Goal: Information Seeking & Learning: Learn about a topic

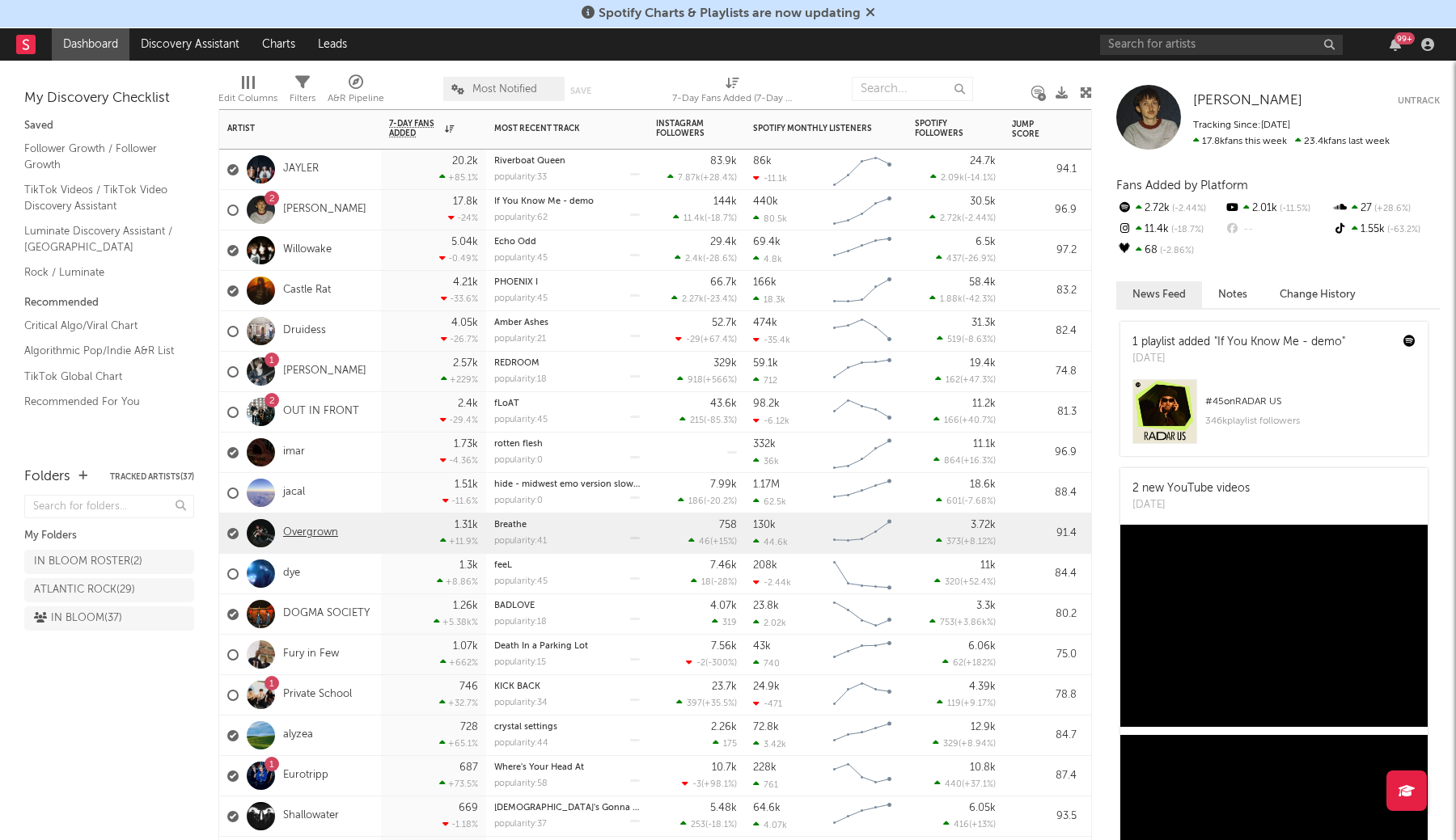
click at [308, 531] on link "Overgrown" at bounding box center [311, 533] width 55 height 13
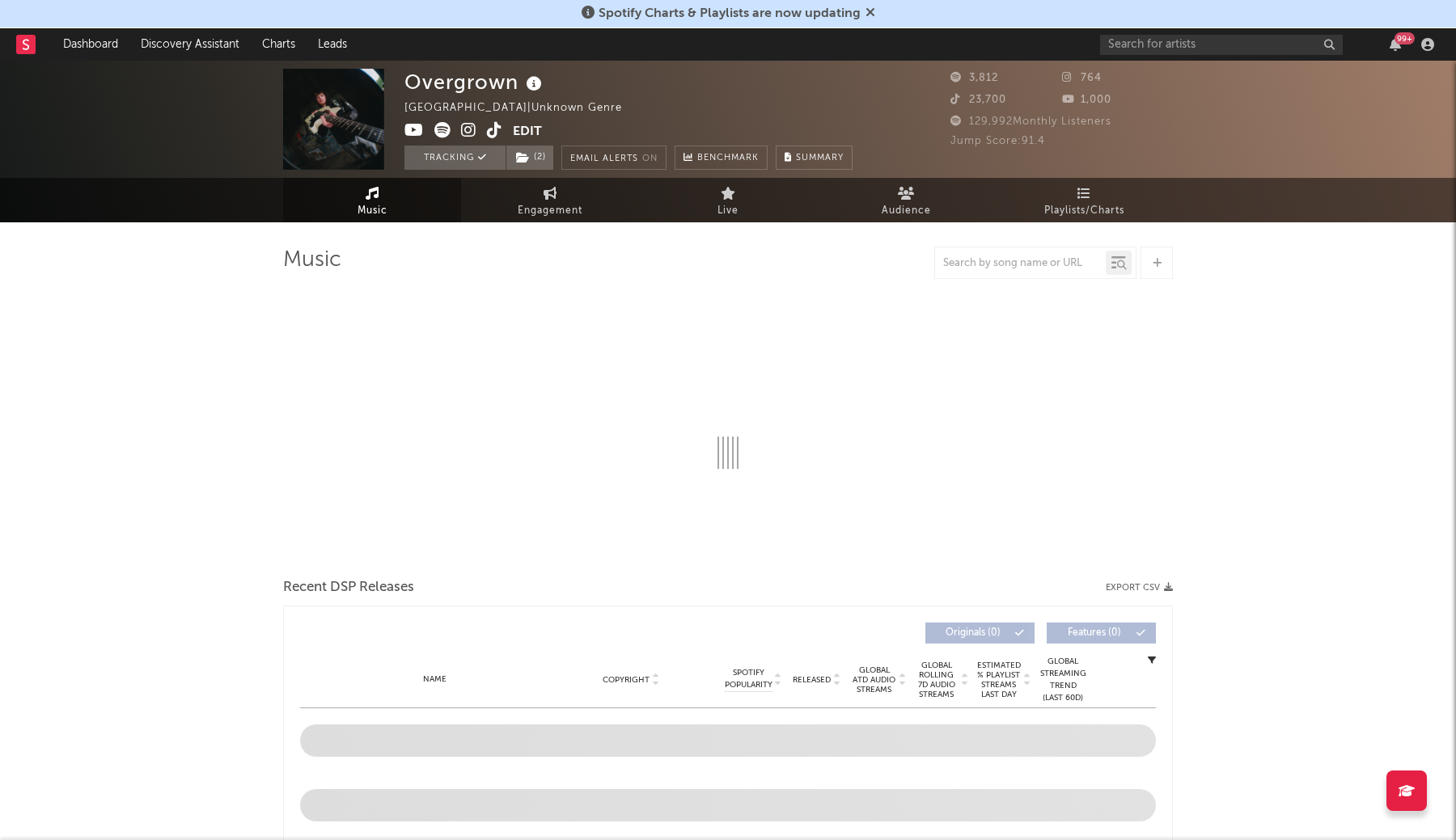
select select "1w"
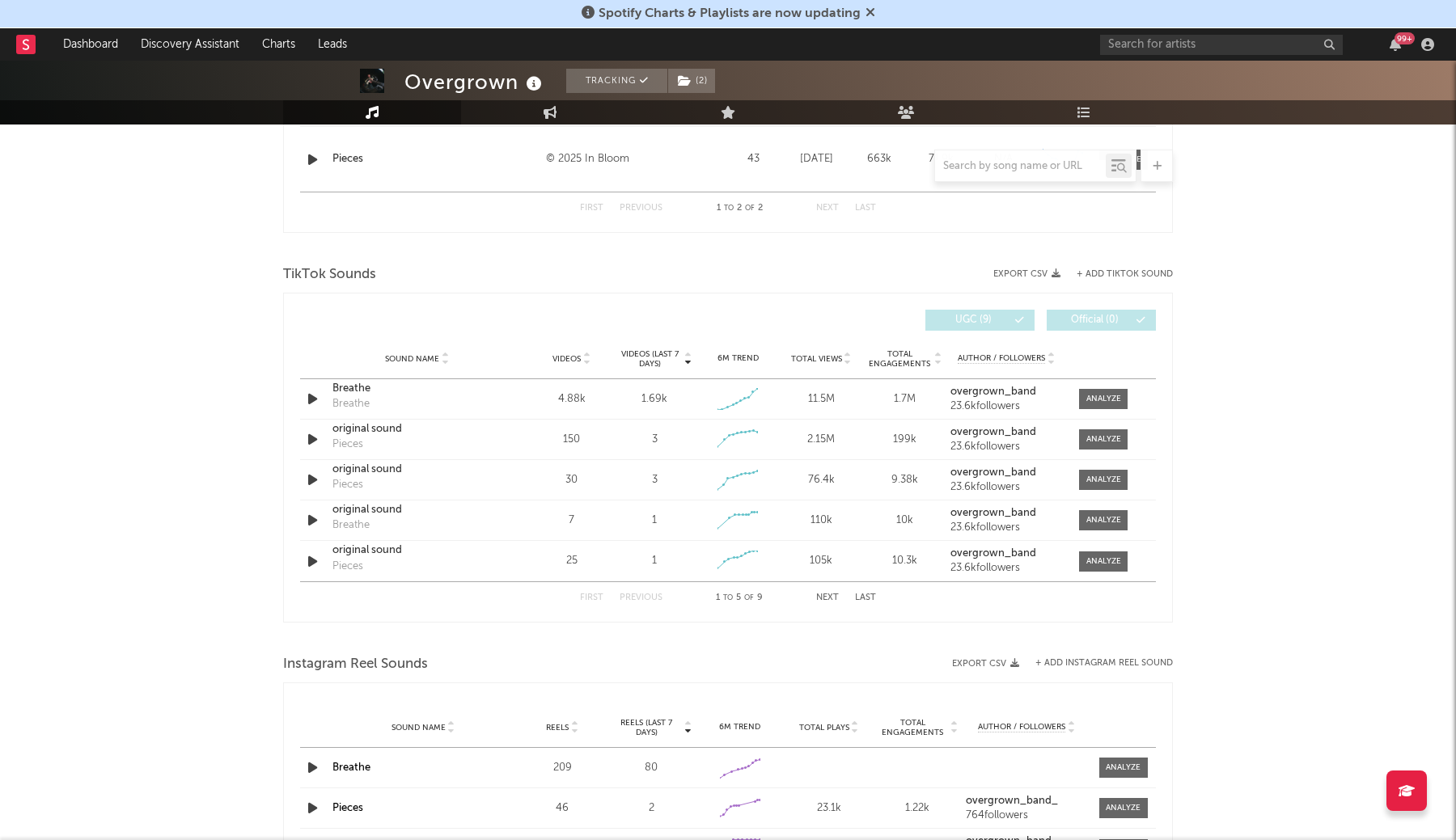
scroll to position [812, 0]
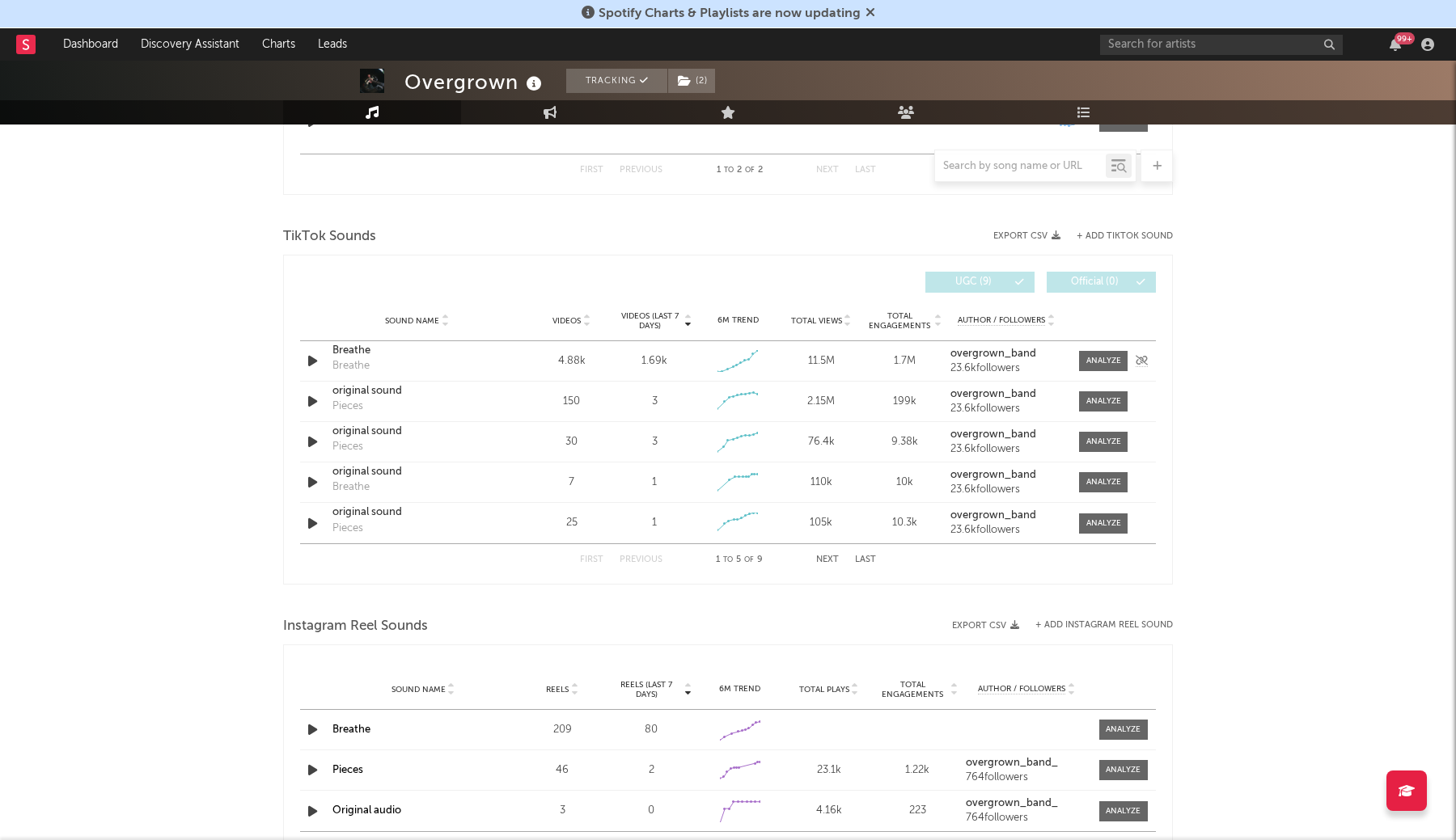
click at [1045, 354] on link "overgrown_band" at bounding box center [1007, 354] width 112 height 12
click at [1103, 361] on div at bounding box center [1104, 361] width 35 height 13
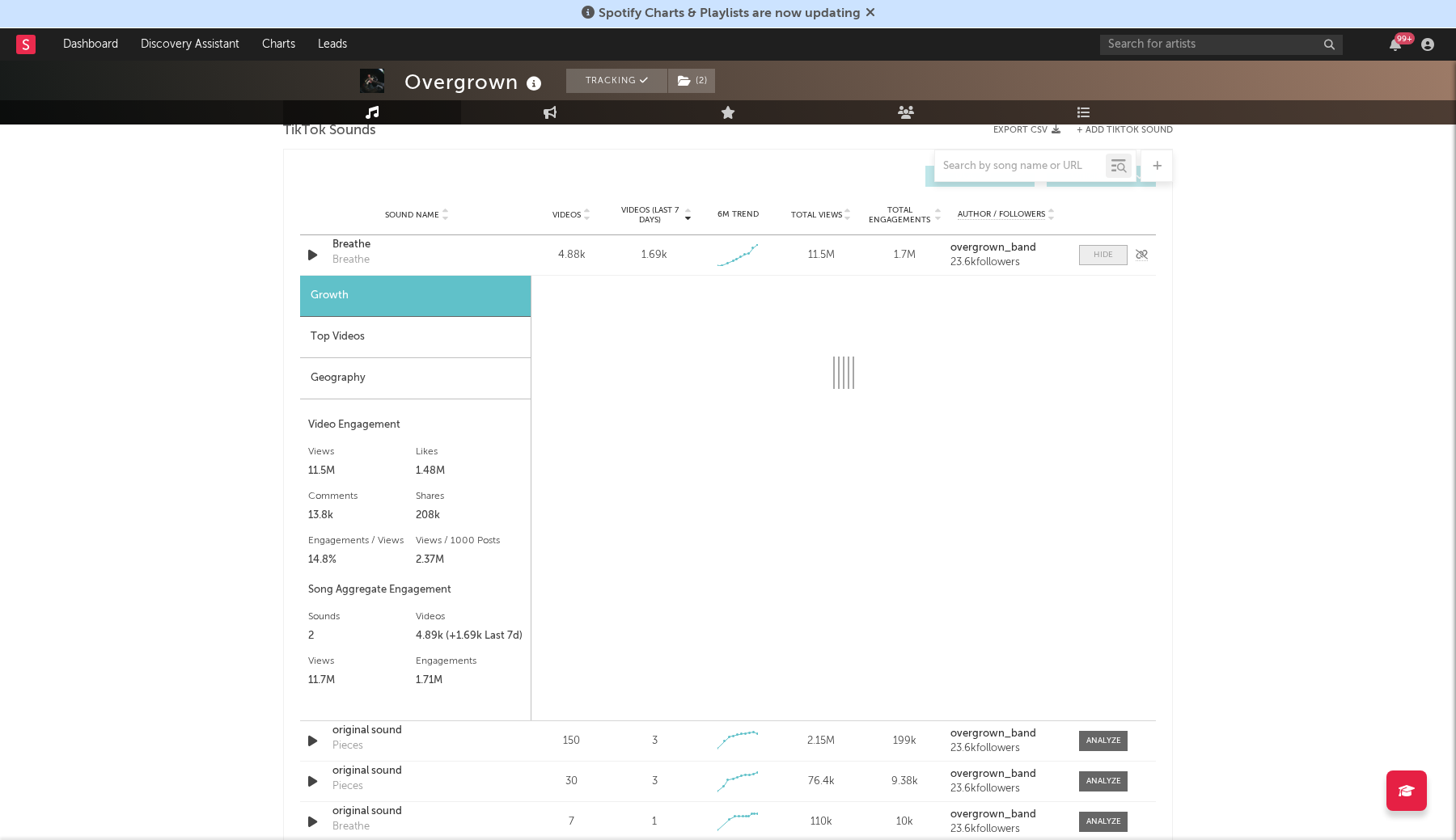
scroll to position [925, 1]
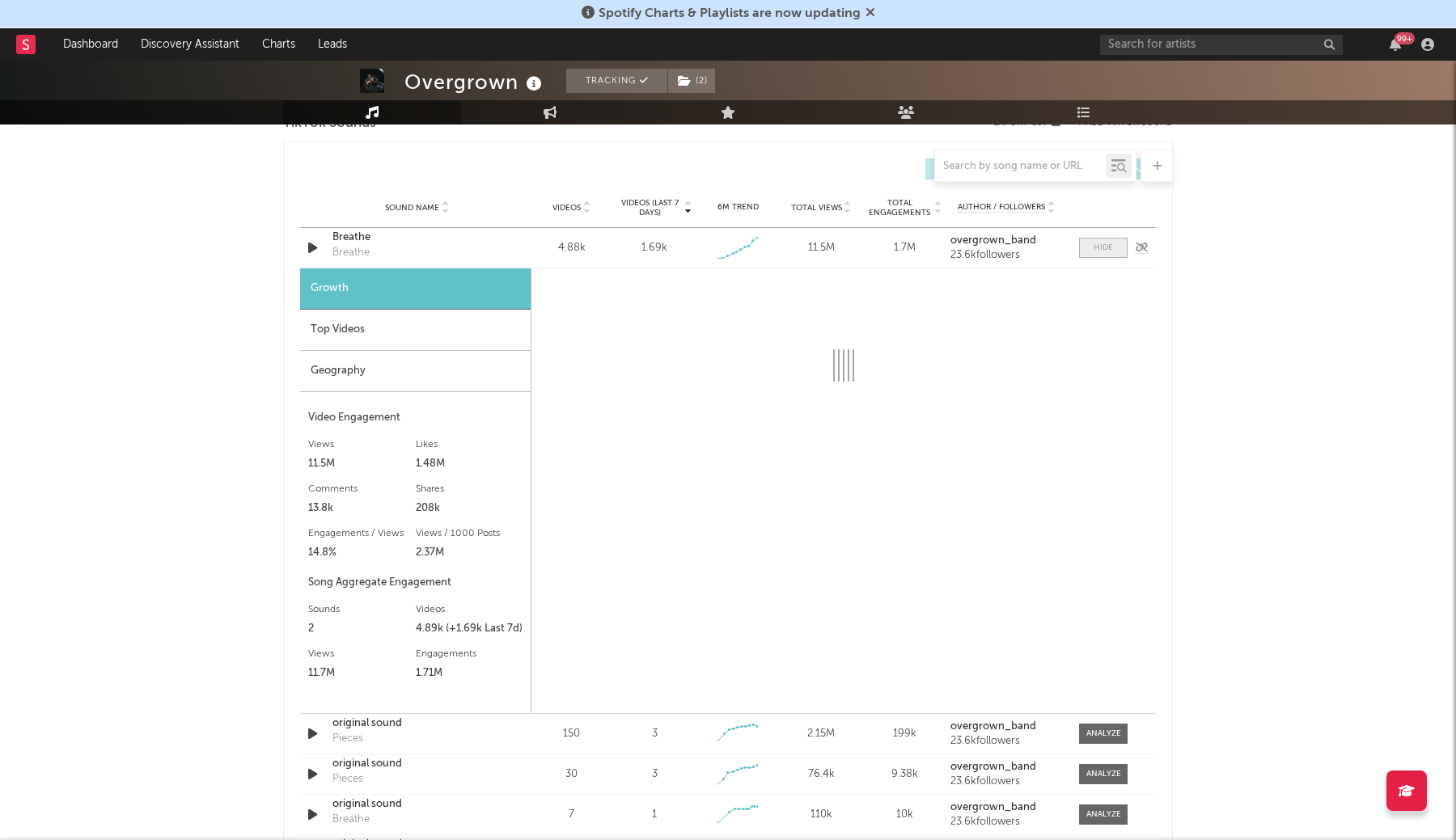
select select "1w"
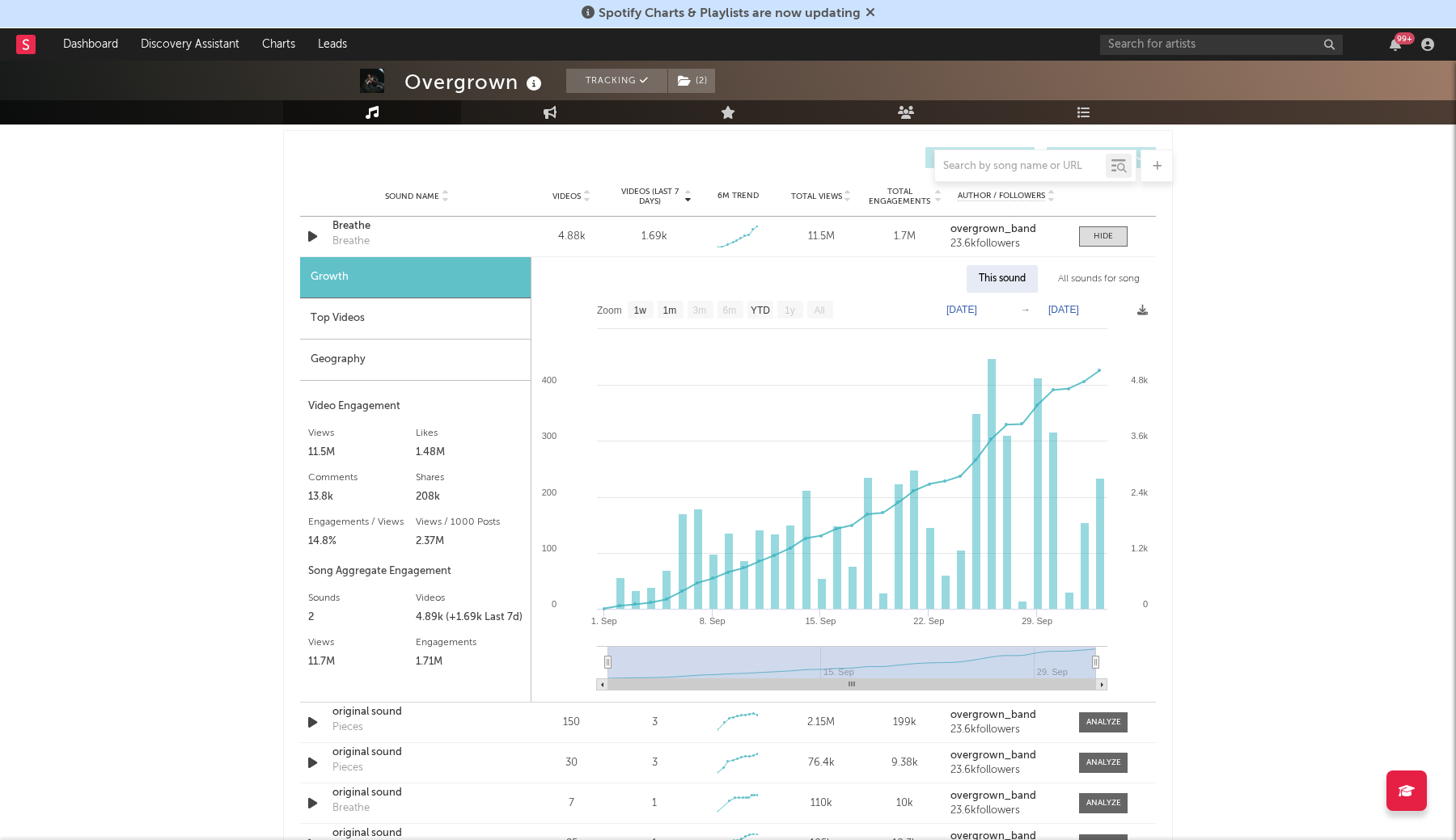
scroll to position [945, 0]
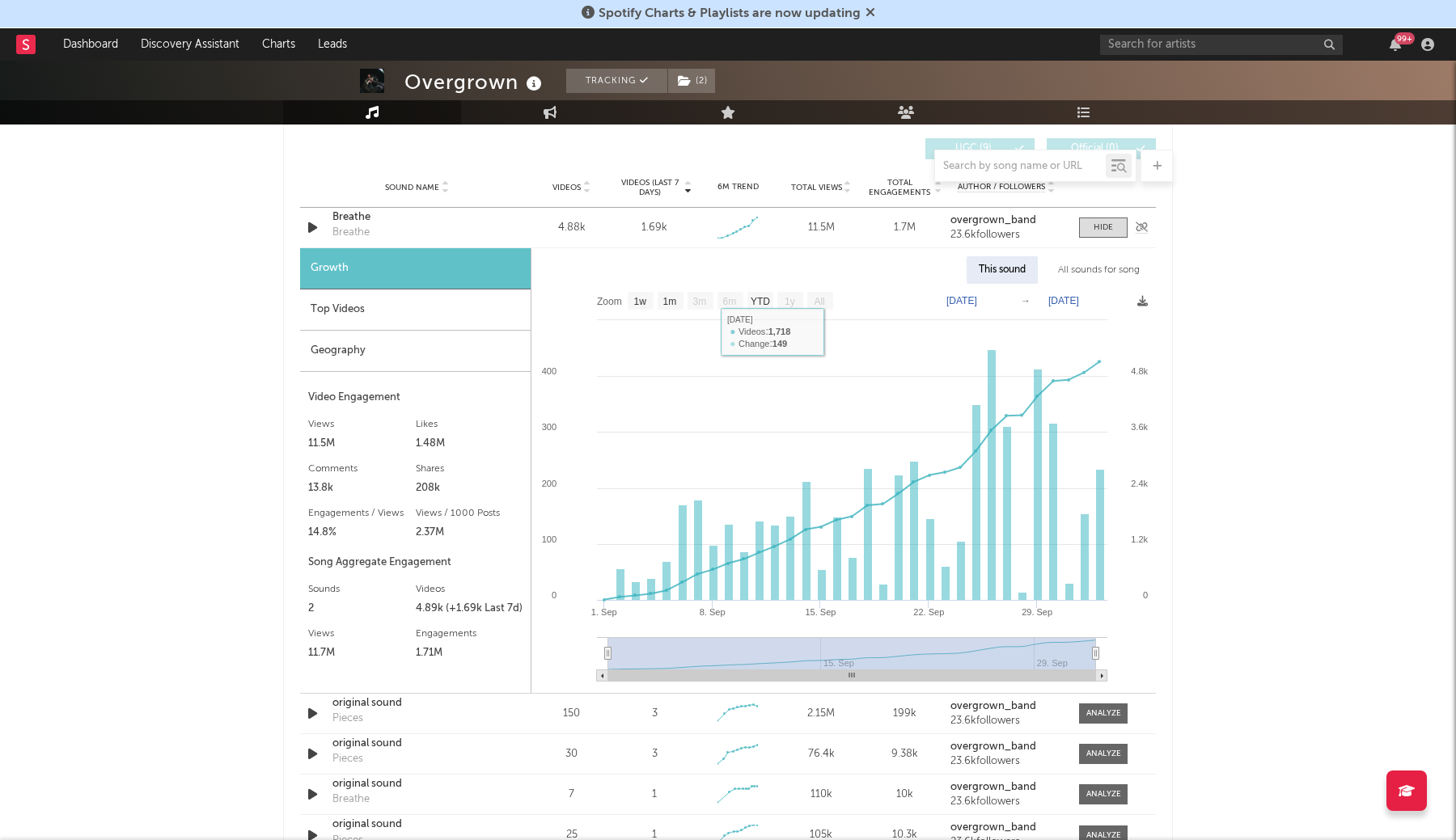
click at [355, 215] on div "Breathe" at bounding box center [417, 217] width 169 height 16
click at [98, 48] on link "Dashboard" at bounding box center [90, 44] width 78 height 33
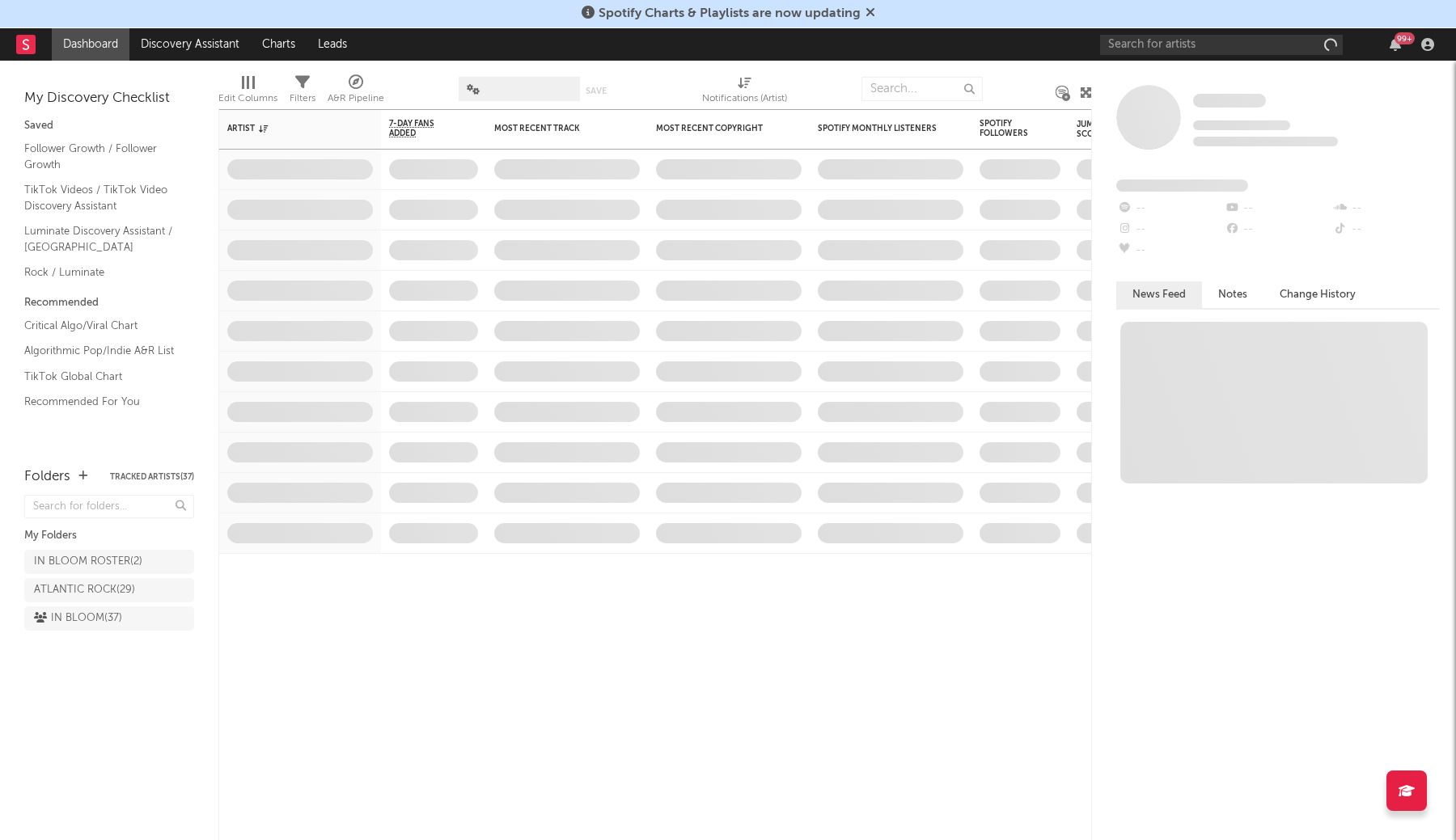
click at [868, 13] on icon at bounding box center [871, 12] width 10 height 13
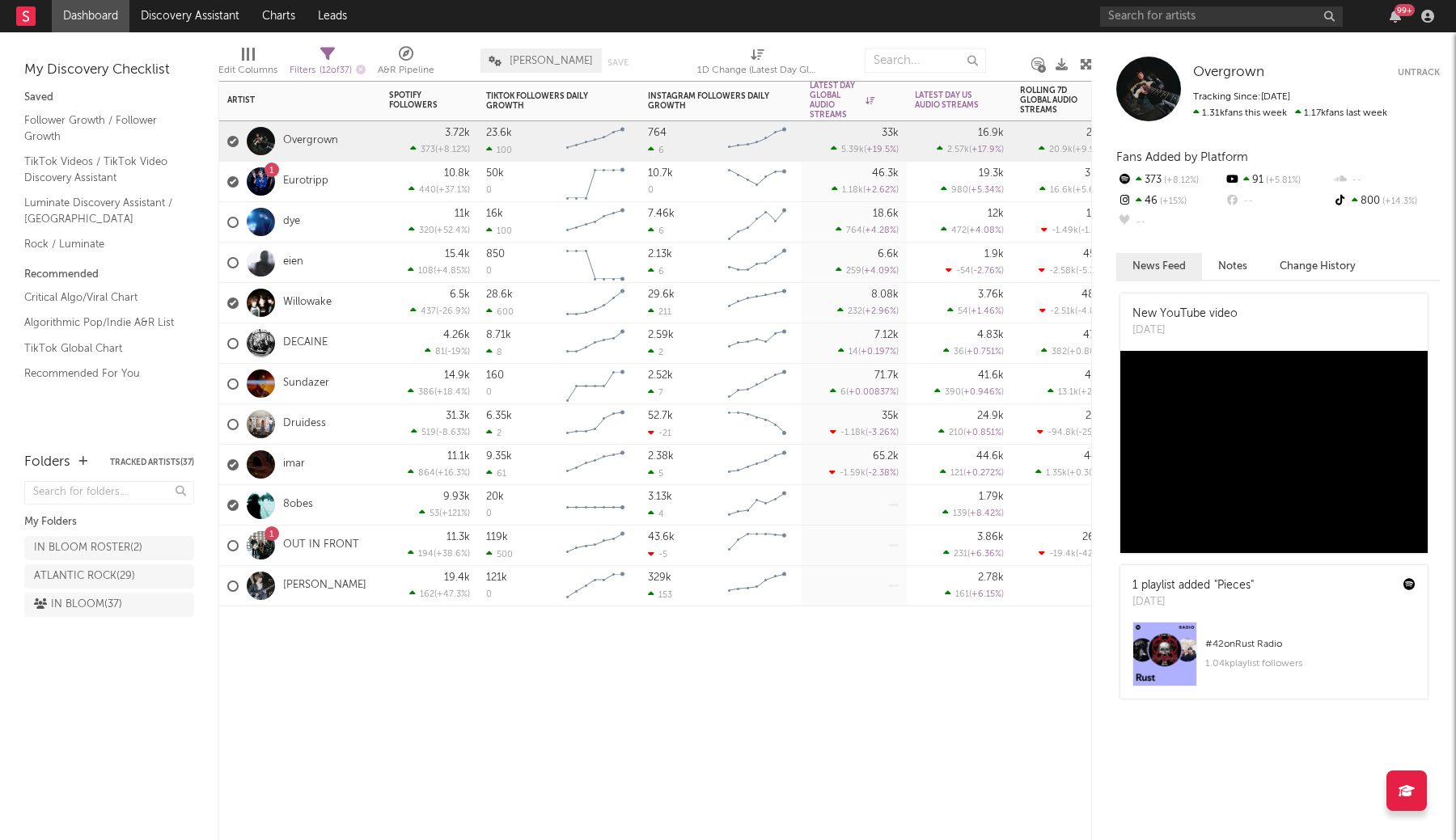
click at [989, 362] on div "4.83k 36 ( +0.751 % )" at bounding box center [959, 343] width 89 height 39
